Goal: Task Accomplishment & Management: Complete application form

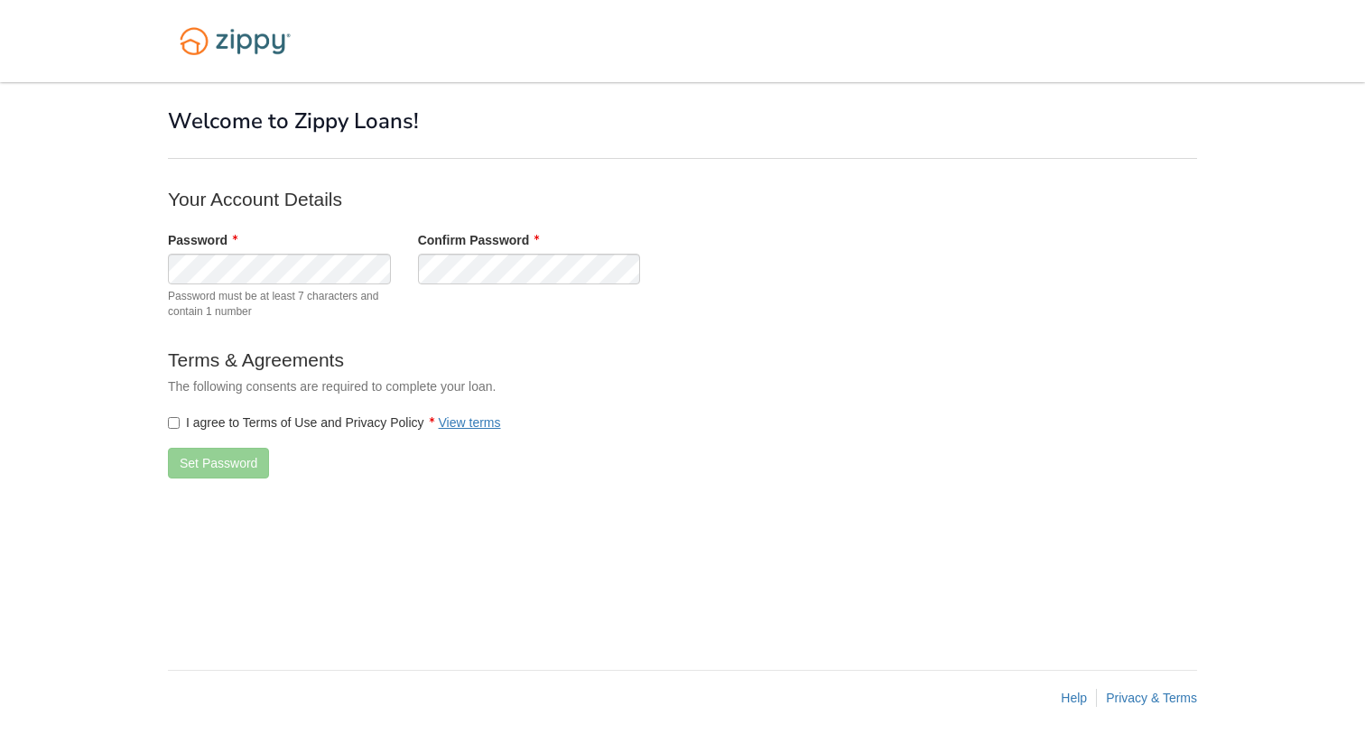
click at [331, 252] on div "Password Password must be at least 7 characters and contain 1 number" at bounding box center [279, 279] width 250 height 97
click at [227, 467] on button "Set Password" at bounding box center [218, 463] width 101 height 31
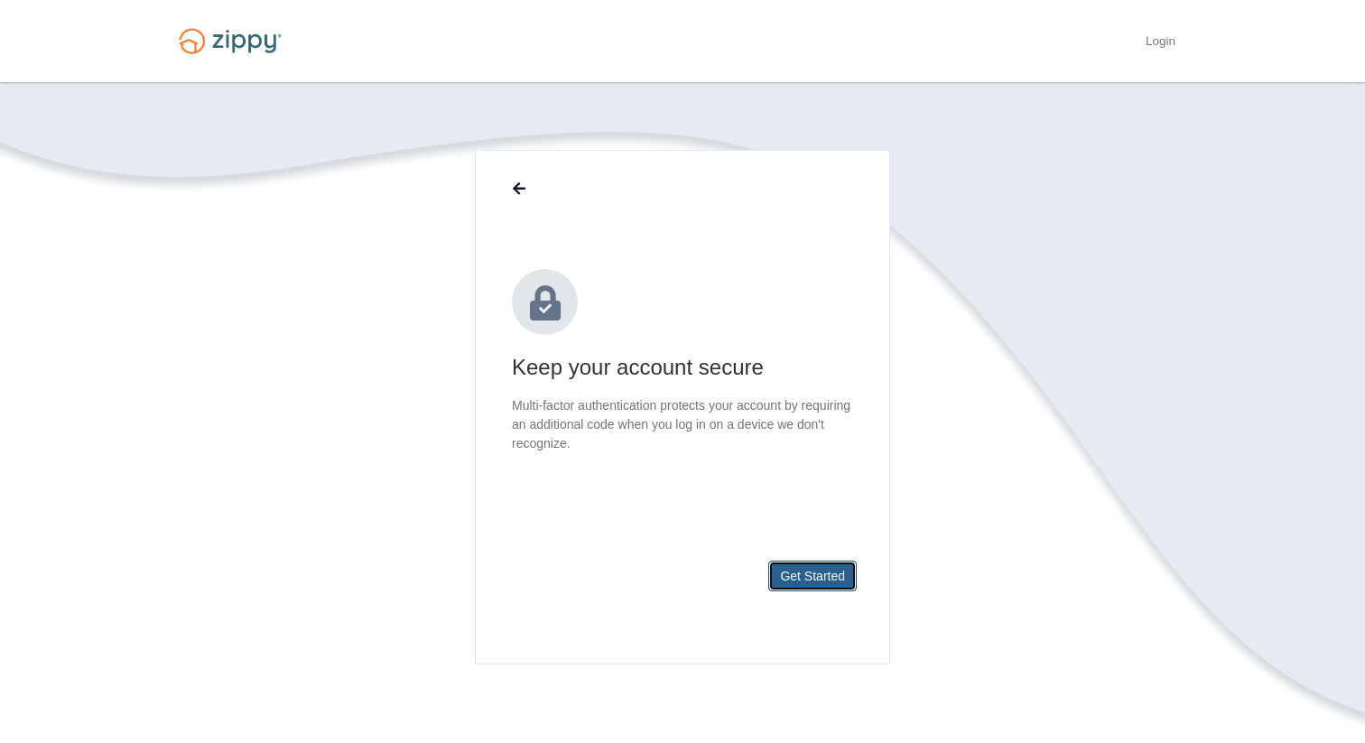
click at [829, 570] on button "Get Started" at bounding box center [812, 576] width 88 height 31
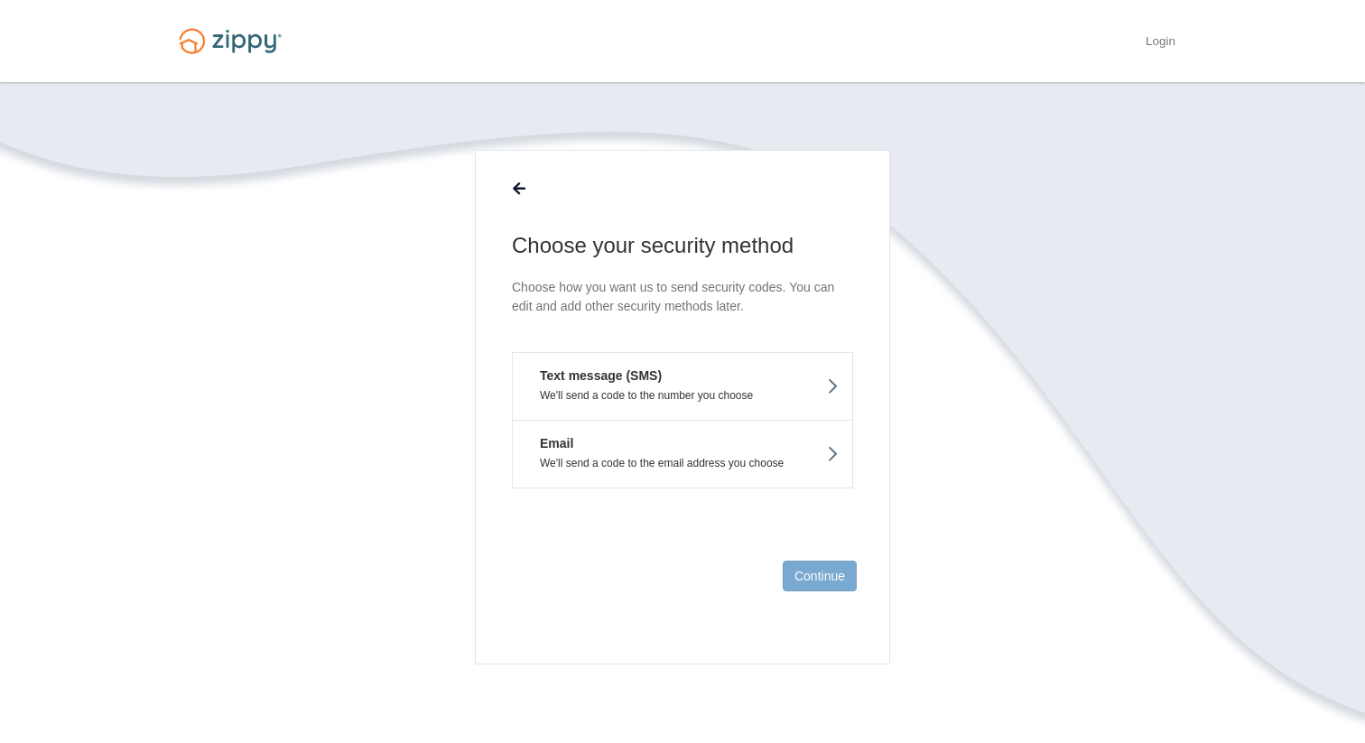
click at [785, 387] on button "Text message (SMS) We'll send a code to the number you choose" at bounding box center [682, 386] width 341 height 68
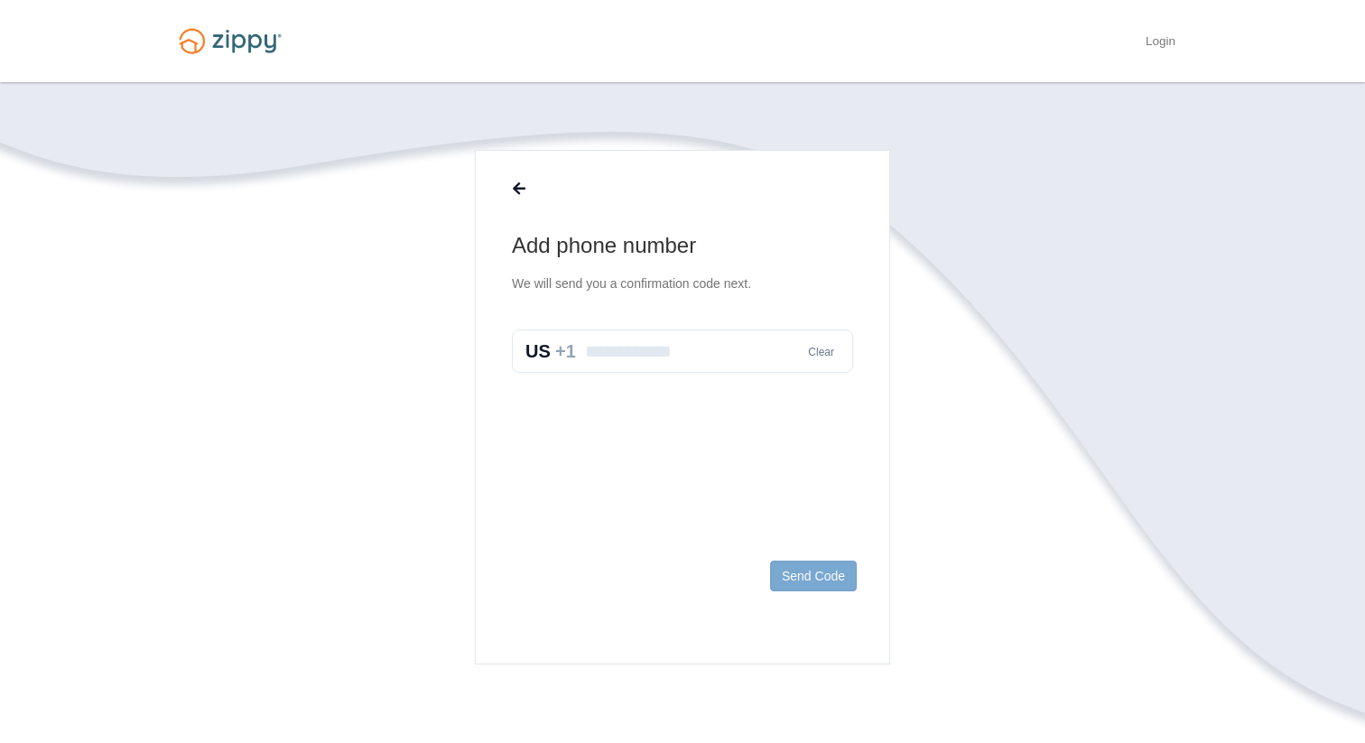
click at [644, 348] on input "text" at bounding box center [682, 351] width 341 height 43
type input "**********"
click at [818, 562] on button "Send Code" at bounding box center [813, 576] width 87 height 31
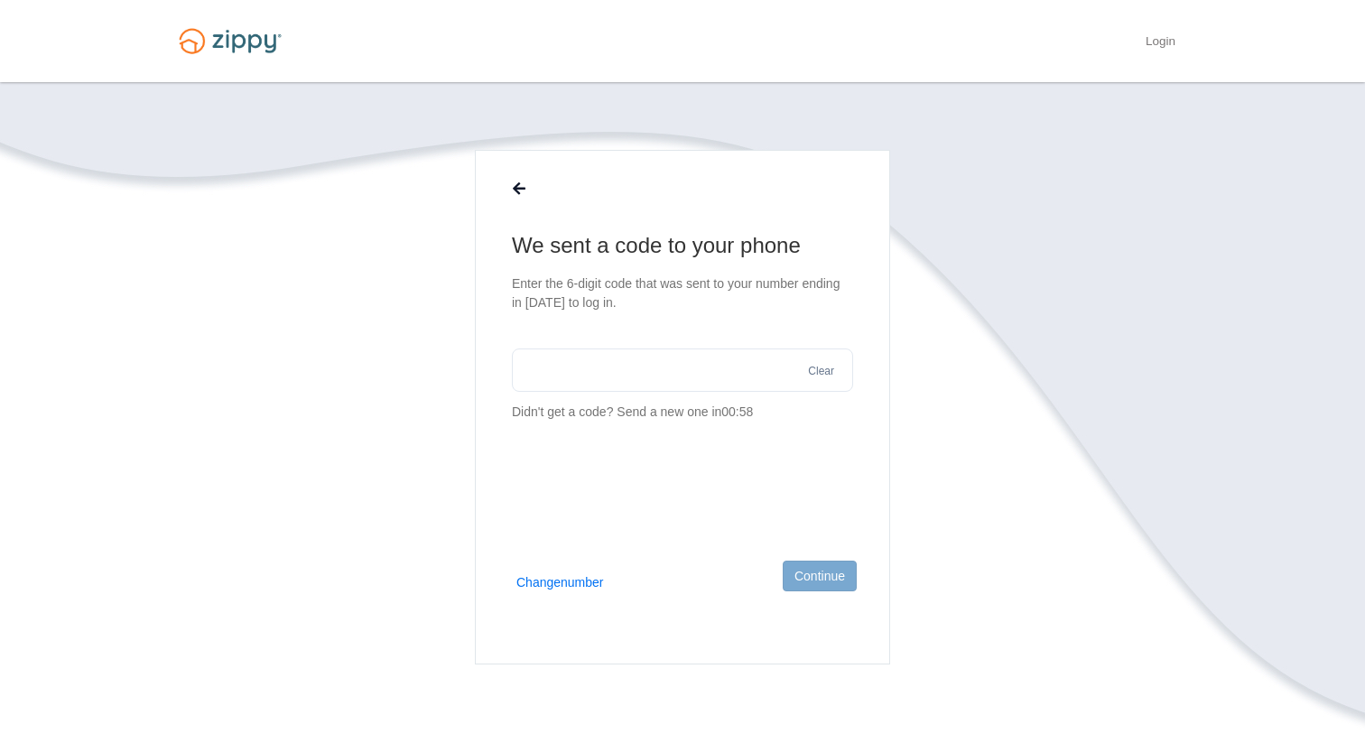
click at [609, 360] on input "text" at bounding box center [682, 369] width 341 height 43
type input "******"
click at [831, 571] on button "Continue" at bounding box center [820, 576] width 74 height 31
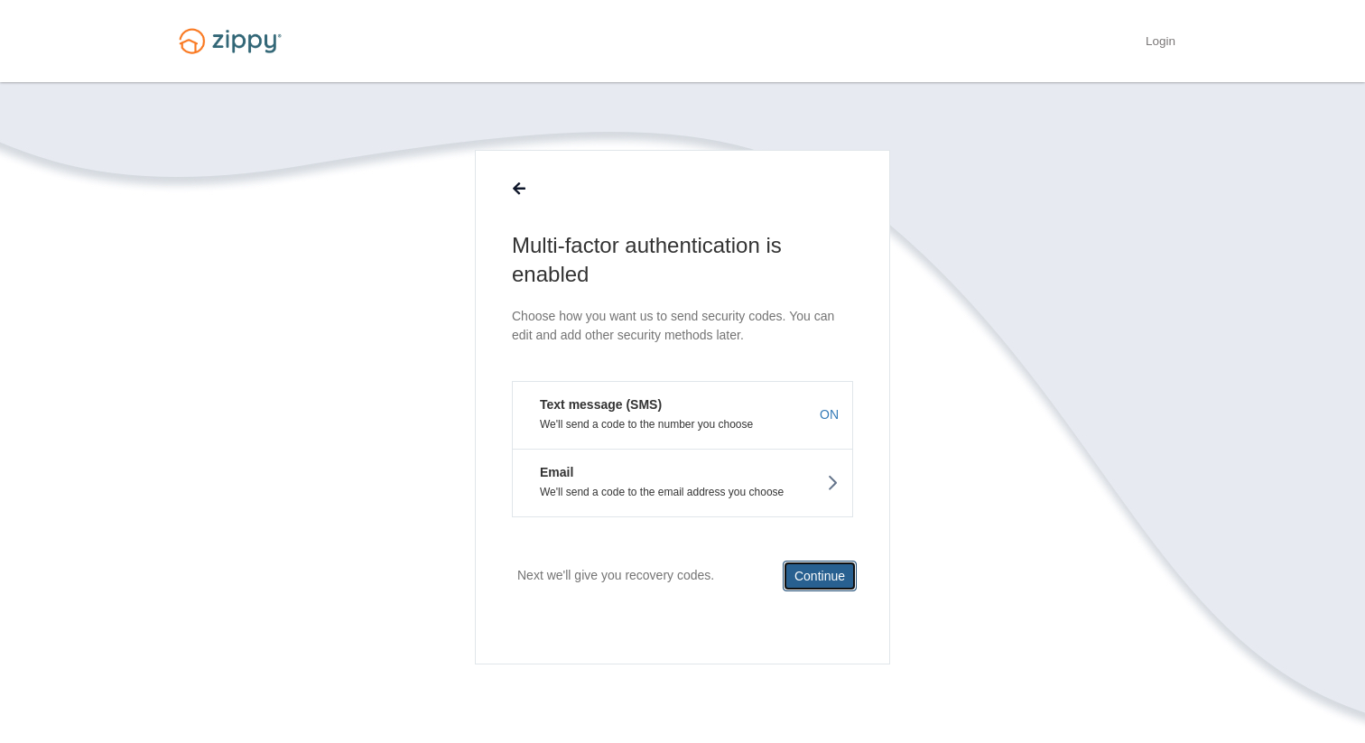
click at [812, 576] on button "Continue" at bounding box center [820, 576] width 74 height 31
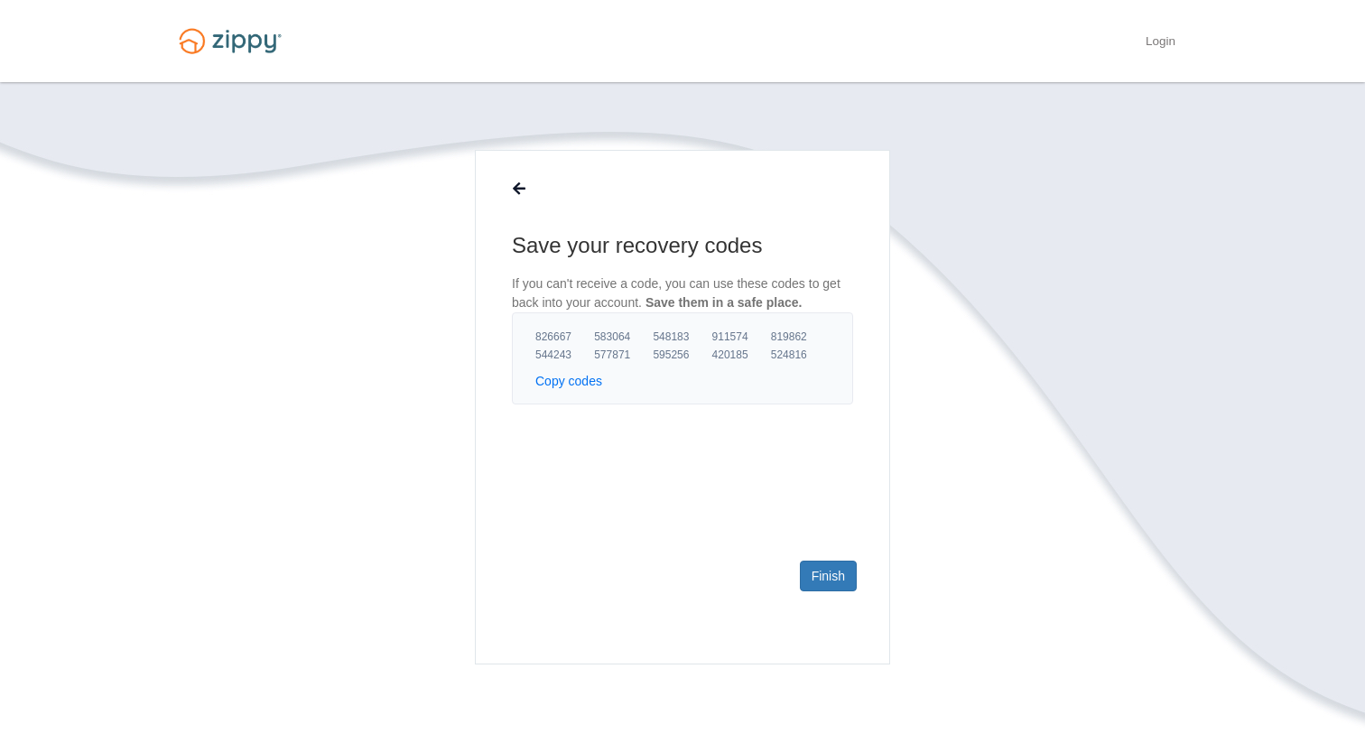
click at [579, 380] on button "Copy codes" at bounding box center [568, 381] width 67 height 18
click at [812, 586] on link "Finish" at bounding box center [828, 576] width 57 height 31
